Goal: Task Accomplishment & Management: Use online tool/utility

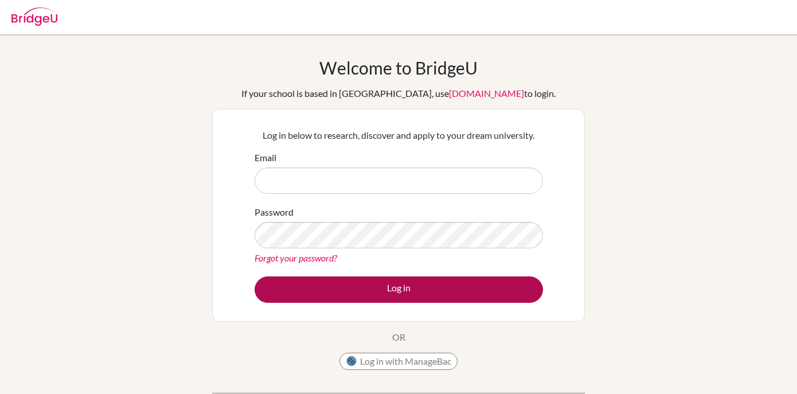
type input "laura.hohm@bbis.de"
click at [370, 296] on button "Log in" at bounding box center [398, 289] width 288 height 26
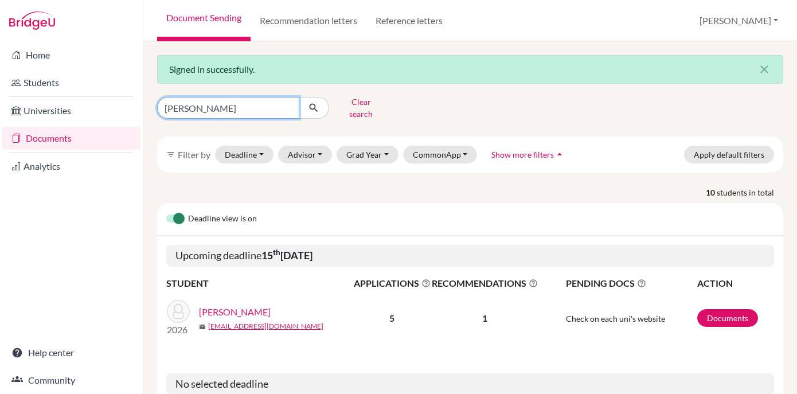
click at [289, 106] on input "[PERSON_NAME]" at bounding box center [228, 108] width 142 height 22
type input "[PERSON_NAME]"
click button "submit" at bounding box center [314, 108] width 30 height 22
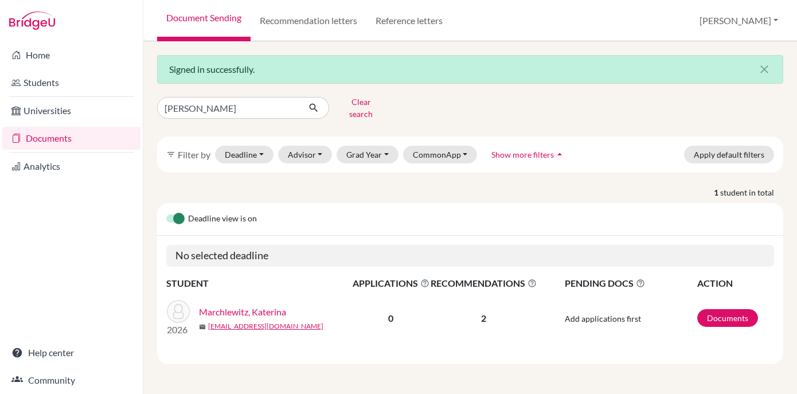
click at [230, 305] on link "Marchlewitz, Katerina" at bounding box center [242, 312] width 87 height 14
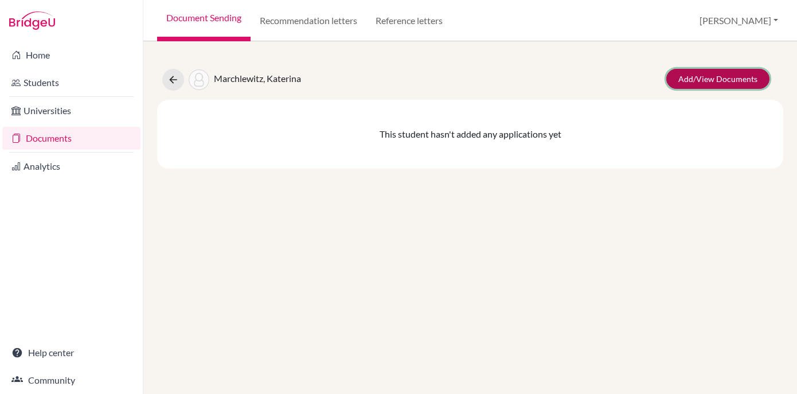
click at [677, 72] on link "Add/View Documents" at bounding box center [717, 79] width 103 height 20
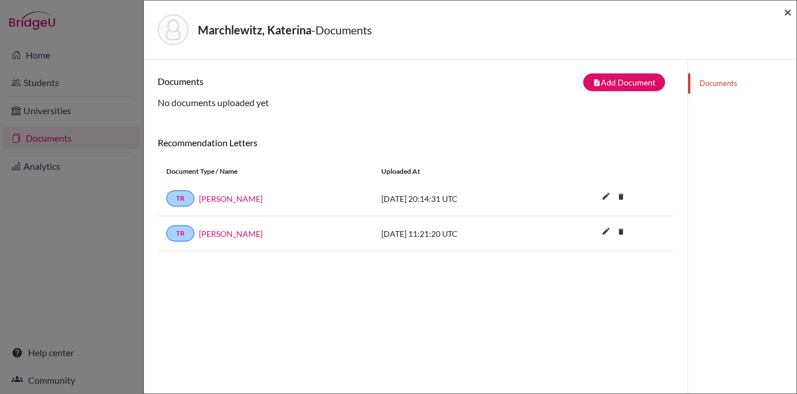
click at [787, 12] on span "×" at bounding box center [787, 11] width 8 height 17
